Goal: Check status

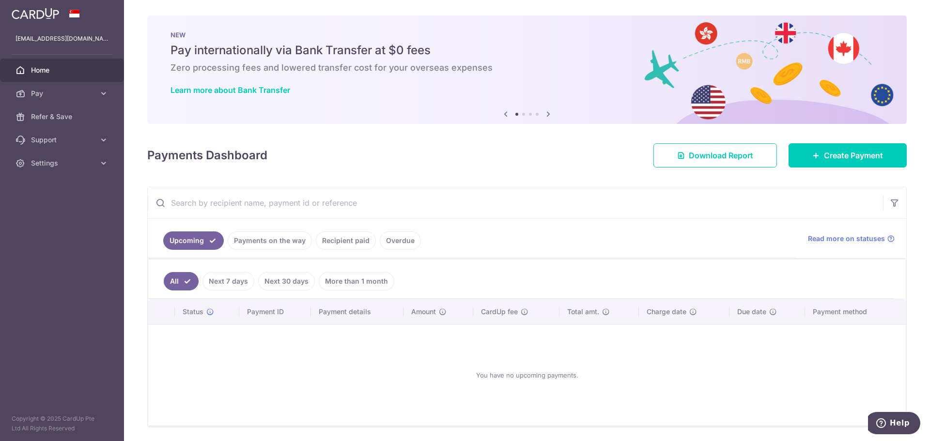
click at [276, 241] on link "Payments on the way" at bounding box center [270, 241] width 84 height 18
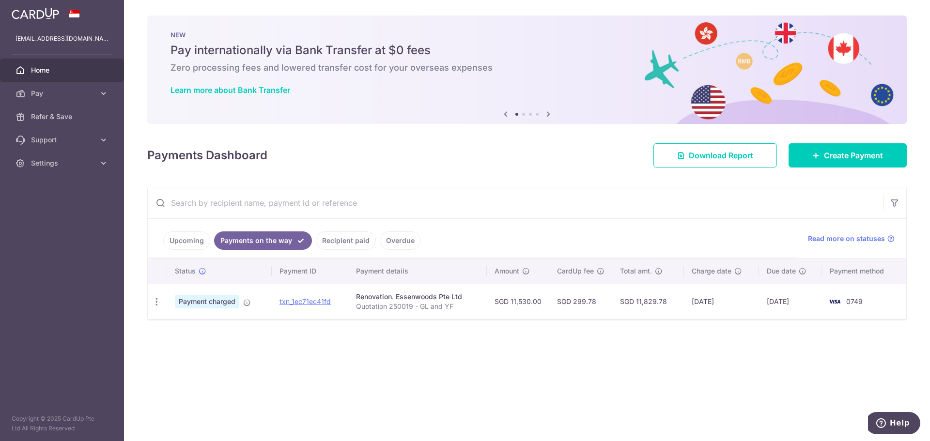
drag, startPoint x: 619, startPoint y: 303, endPoint x: 670, endPoint y: 310, distance: 51.4
click at [670, 310] on td "SGD 11,829.78" at bounding box center [647, 301] width 71 height 35
click at [635, 366] on div "× Pause Schedule Pause all future payments in this series Pause just this one p…" at bounding box center [527, 220] width 806 height 441
